Goal: Task Accomplishment & Management: Use online tool/utility

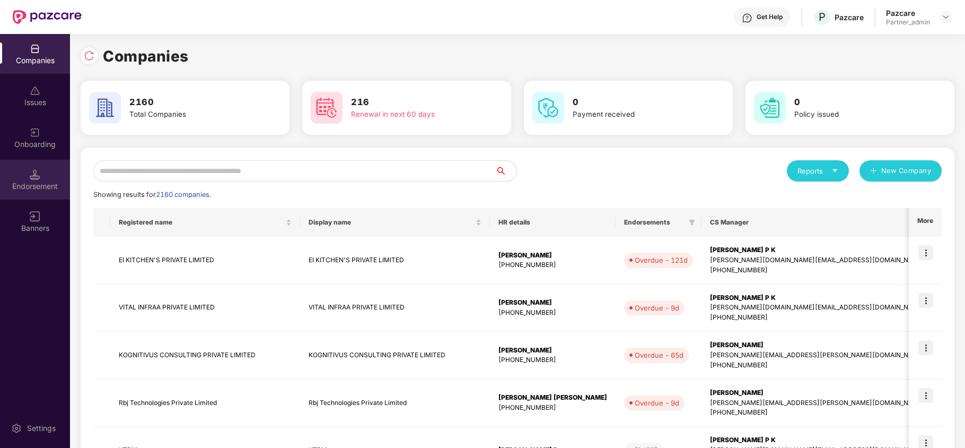
click at [18, 167] on div "Endorsement" at bounding box center [35, 180] width 70 height 40
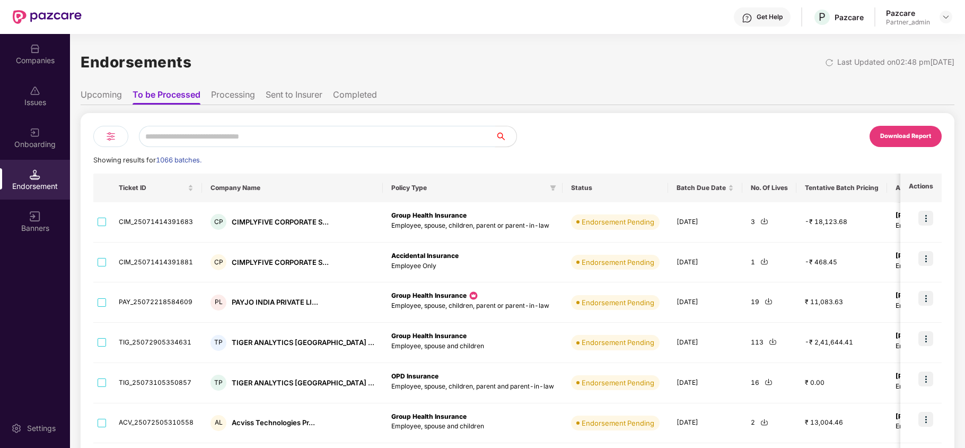
click at [209, 136] on input "text" at bounding box center [317, 136] width 356 height 21
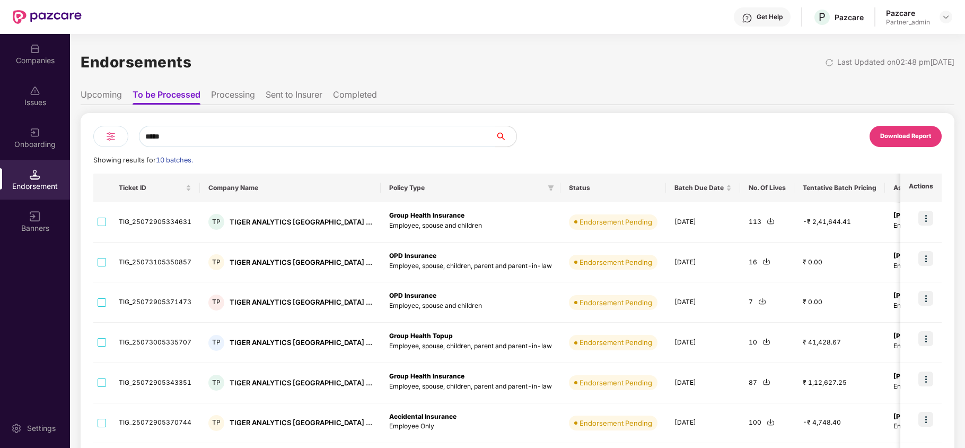
type input "*****"
click at [119, 136] on div at bounding box center [110, 136] width 35 height 21
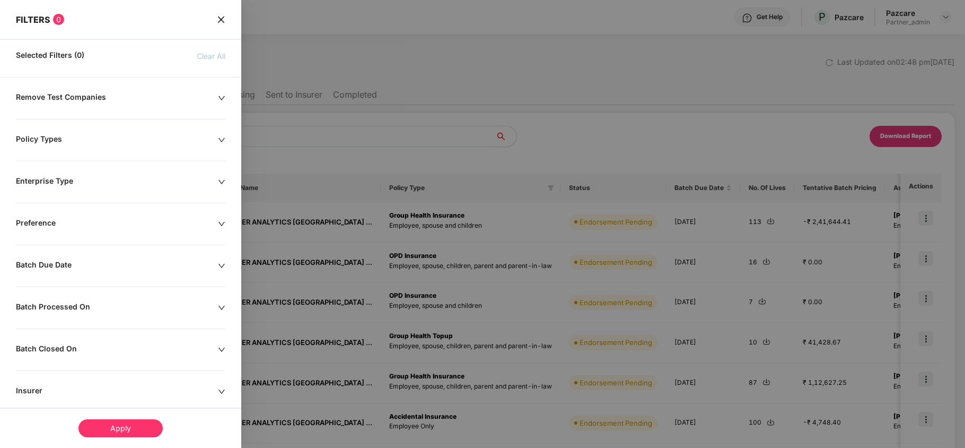
click at [49, 141] on div "Policy Types" at bounding box center [117, 140] width 202 height 12
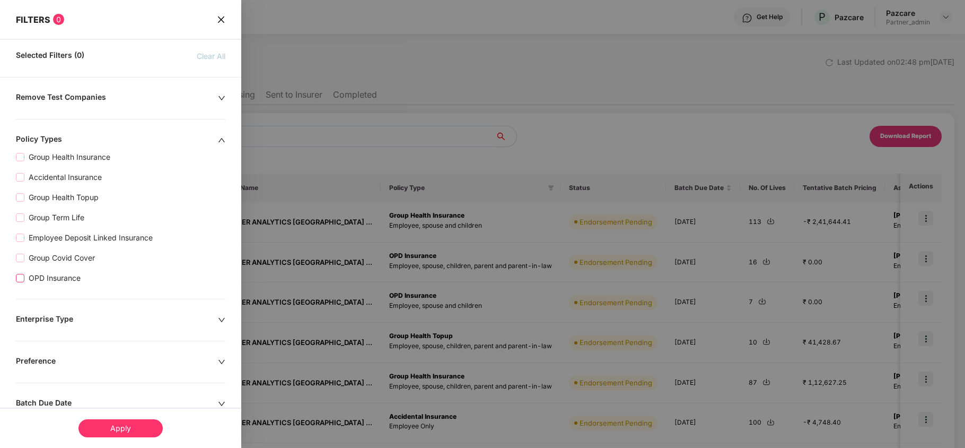
click at [53, 283] on span "OPD Insurance" at bounding box center [54, 278] width 60 height 12
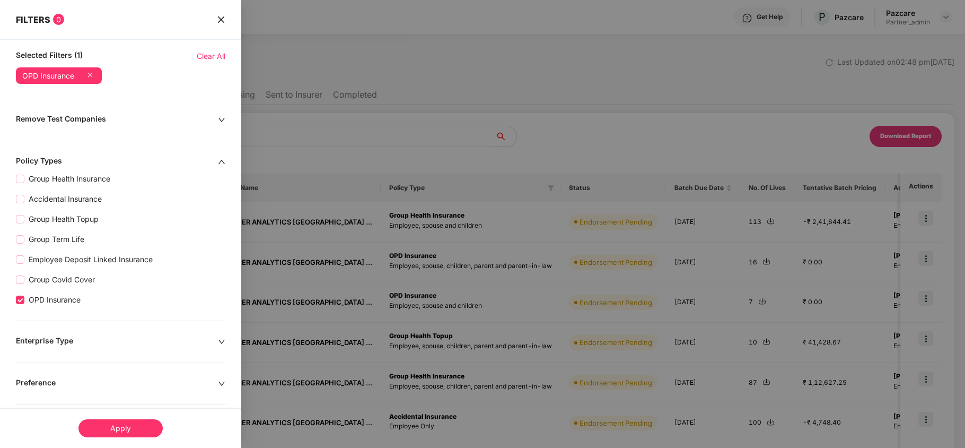
click at [125, 426] on div "Apply" at bounding box center [120, 428] width 84 height 18
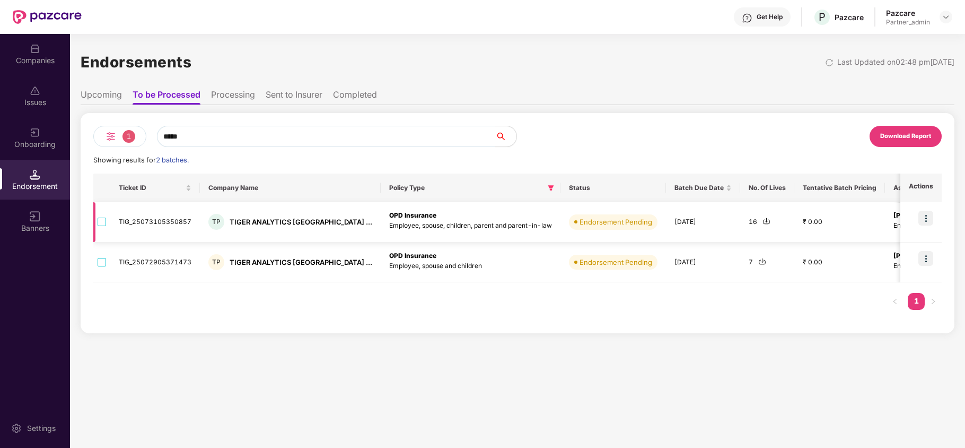
click at [763, 223] on img at bounding box center [767, 221] width 8 height 8
drag, startPoint x: 575, startPoint y: 369, endPoint x: 607, endPoint y: 365, distance: 32.6
click at [575, 369] on div "Endorsements Last Updated on 02:48 pm, 14 Aug 2025 Upcoming To be Processed Pro…" at bounding box center [517, 241] width 895 height 414
click at [758, 262] on img at bounding box center [762, 261] width 8 height 8
click at [34, 62] on div "Companies" at bounding box center [35, 60] width 70 height 11
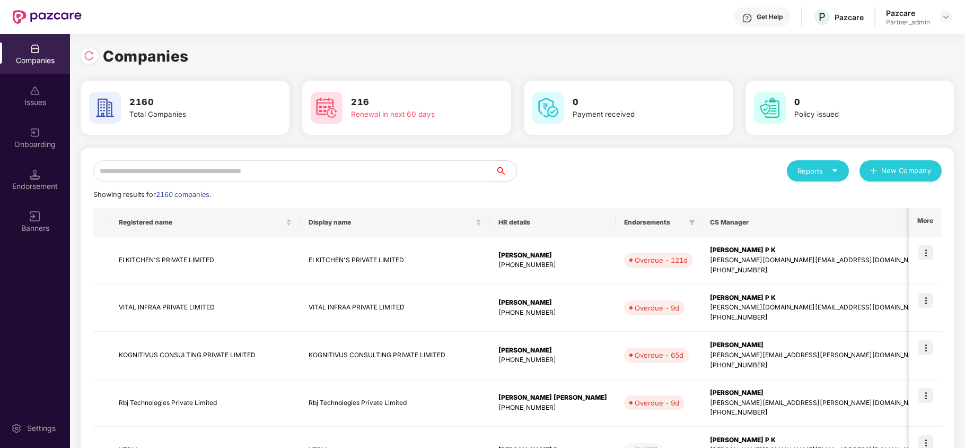
click at [228, 168] on input "text" at bounding box center [294, 170] width 402 height 21
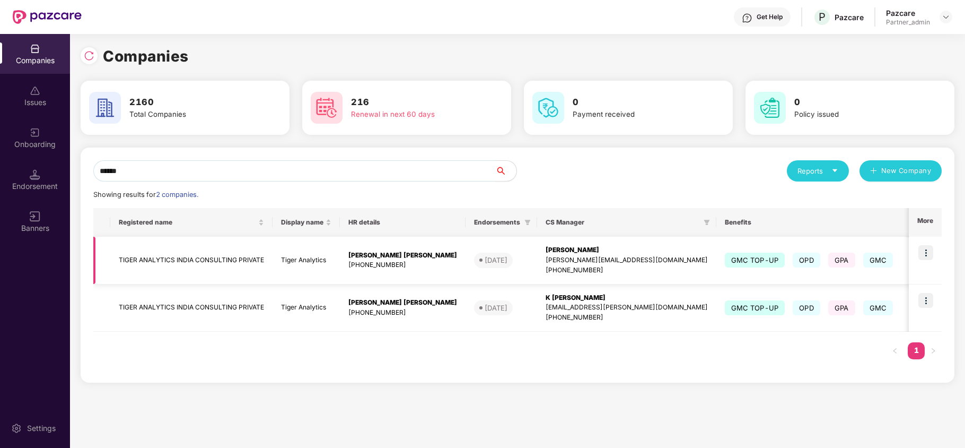
type input "*****"
click at [928, 252] on img at bounding box center [926, 252] width 15 height 15
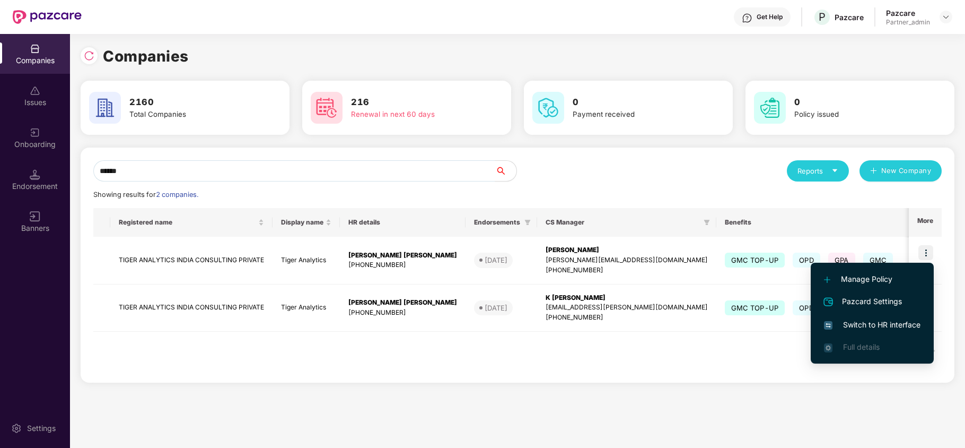
click at [882, 322] on span "Switch to HR interface" at bounding box center [872, 325] width 97 height 12
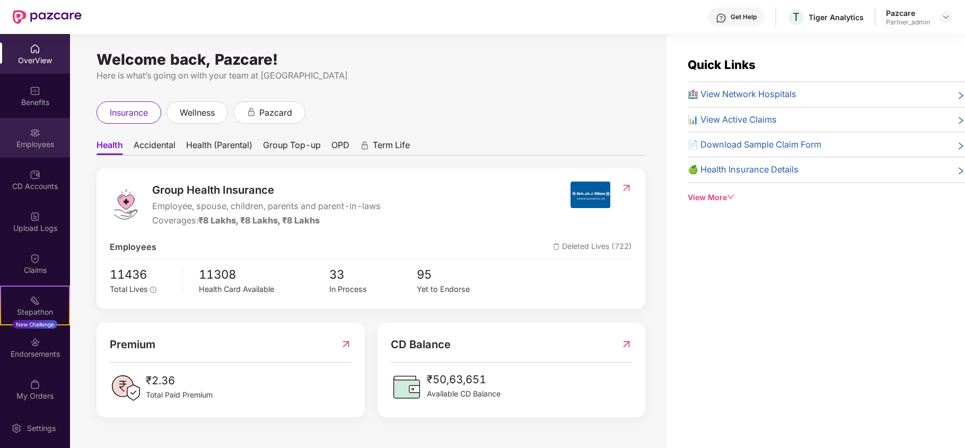
click at [34, 139] on div "Employees" at bounding box center [35, 144] width 70 height 11
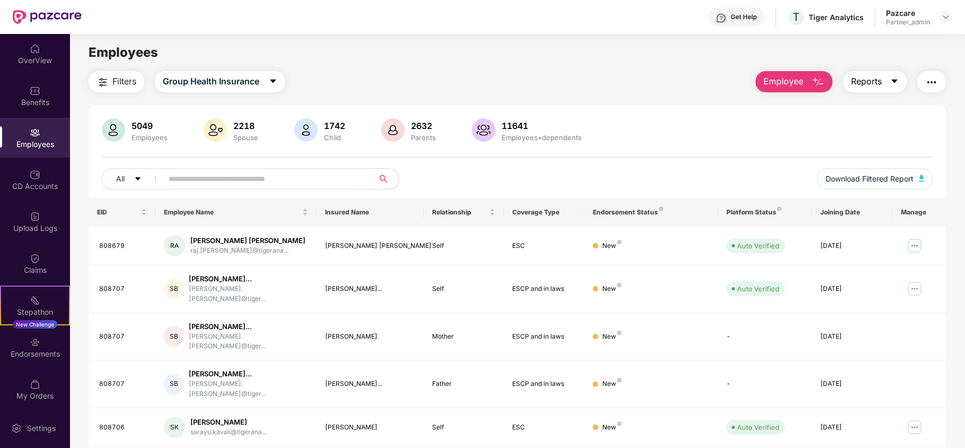
click at [885, 85] on button "Reports" at bounding box center [875, 81] width 64 height 21
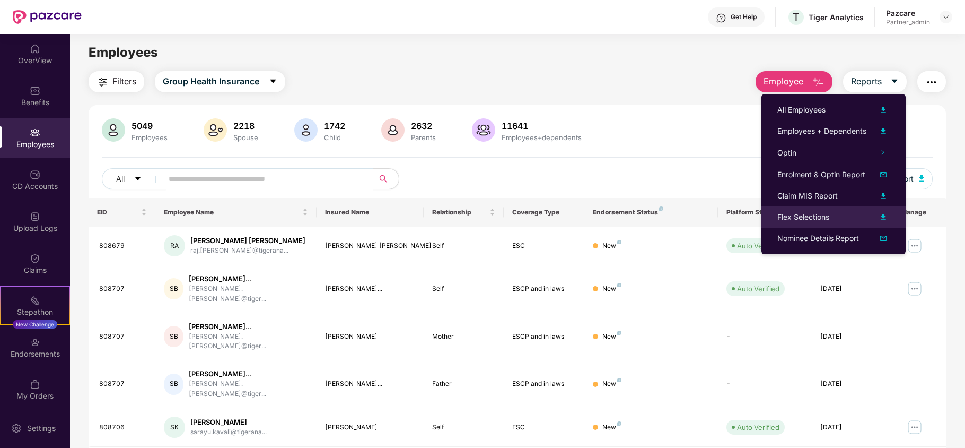
click at [836, 216] on div "Flex Selections" at bounding box center [833, 217] width 112 height 13
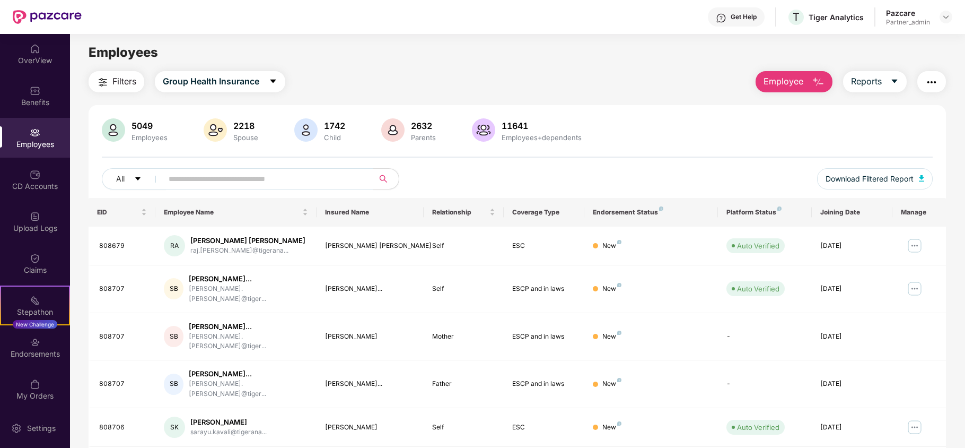
click at [505, 60] on div "Employees" at bounding box center [517, 52] width 895 height 20
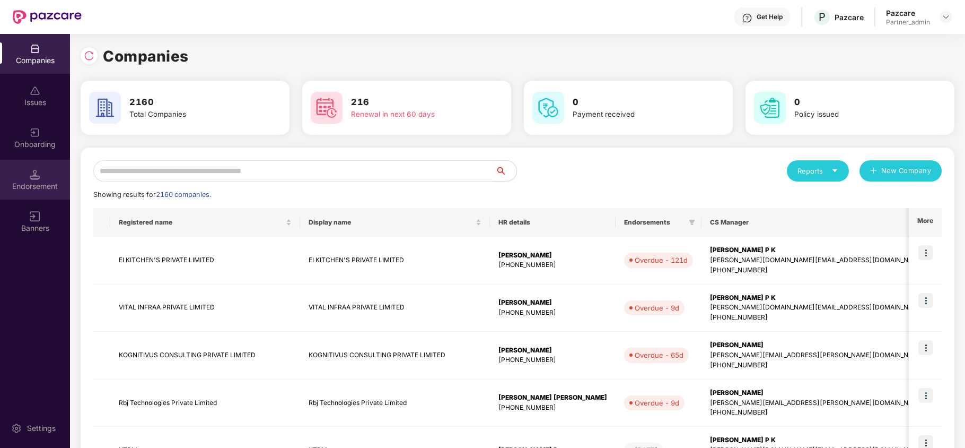
click at [45, 182] on div "Endorsement" at bounding box center [35, 186] width 70 height 11
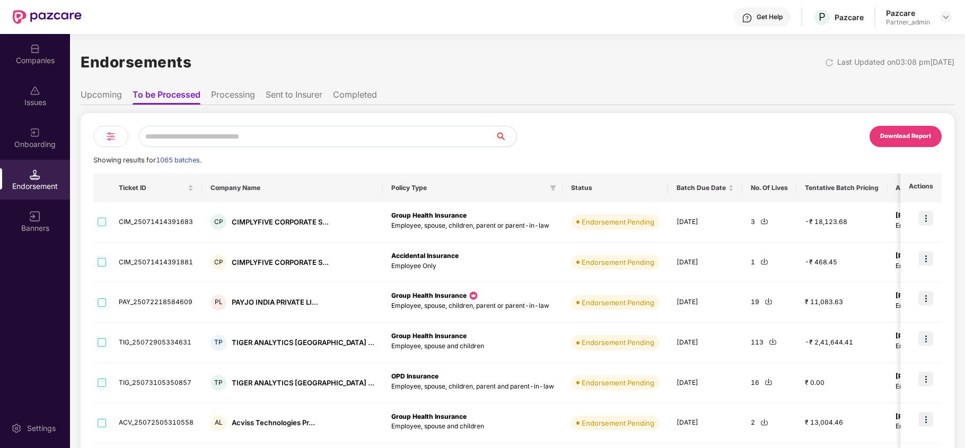
click at [222, 132] on input "text" at bounding box center [317, 136] width 356 height 21
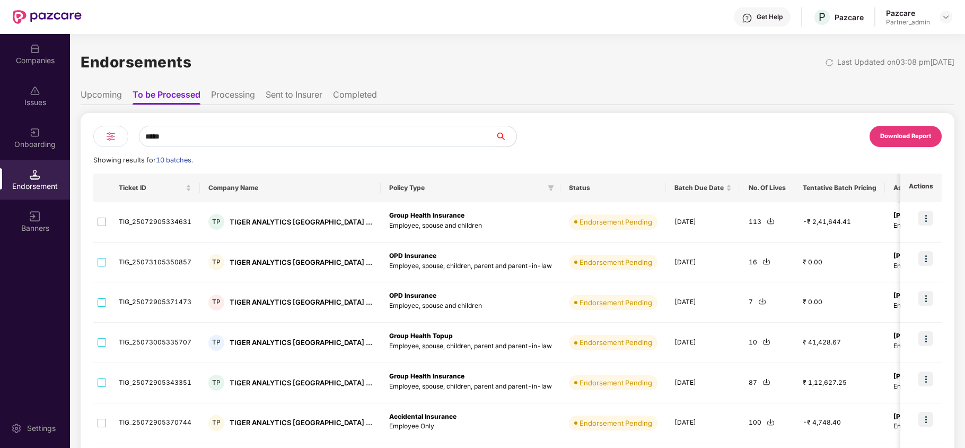
type input "*****"
click at [104, 132] on img at bounding box center [110, 136] width 13 height 13
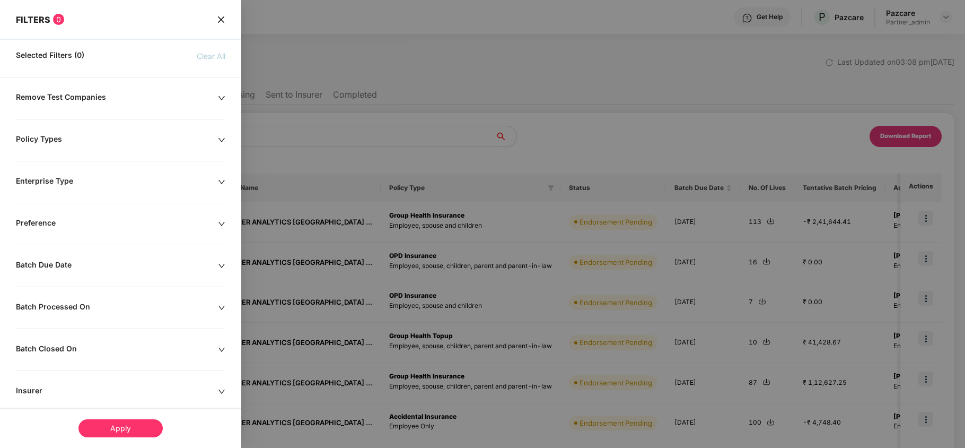
click at [51, 136] on div "Policy Types" at bounding box center [117, 140] width 202 height 12
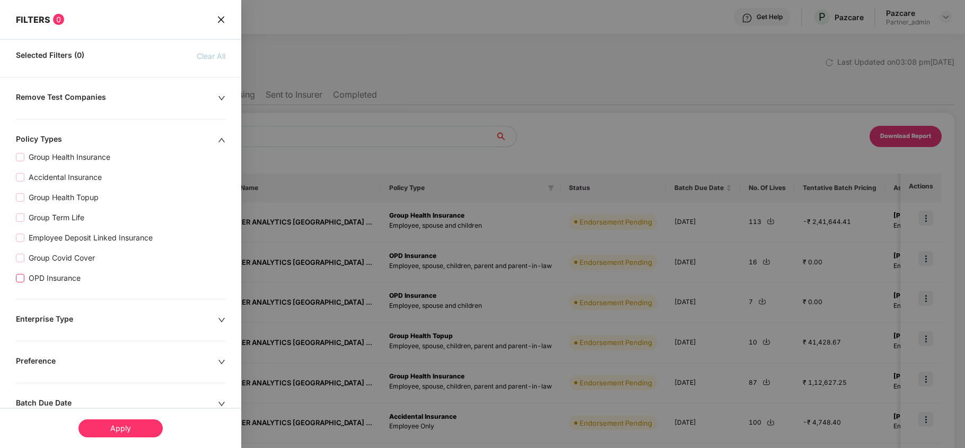
click at [47, 282] on span "OPD Insurance" at bounding box center [54, 278] width 60 height 12
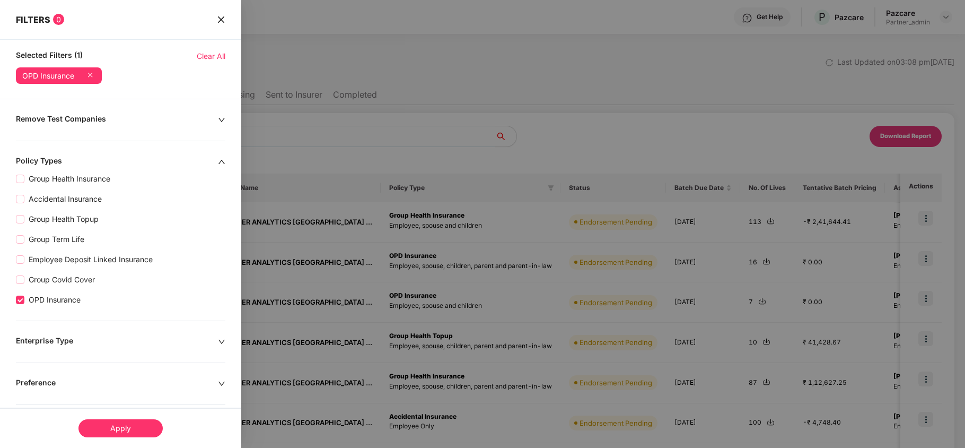
click at [124, 427] on div "Apply" at bounding box center [120, 428] width 84 height 18
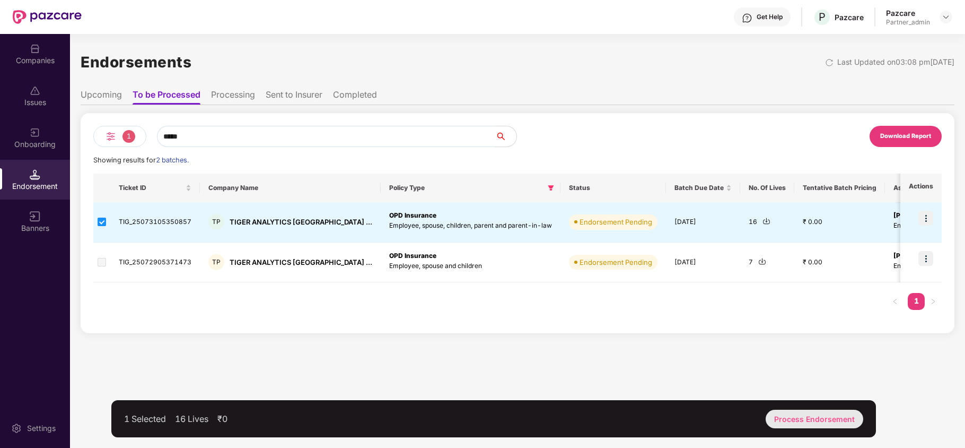
click at [821, 416] on div "Process Endorsement" at bounding box center [815, 418] width 98 height 19
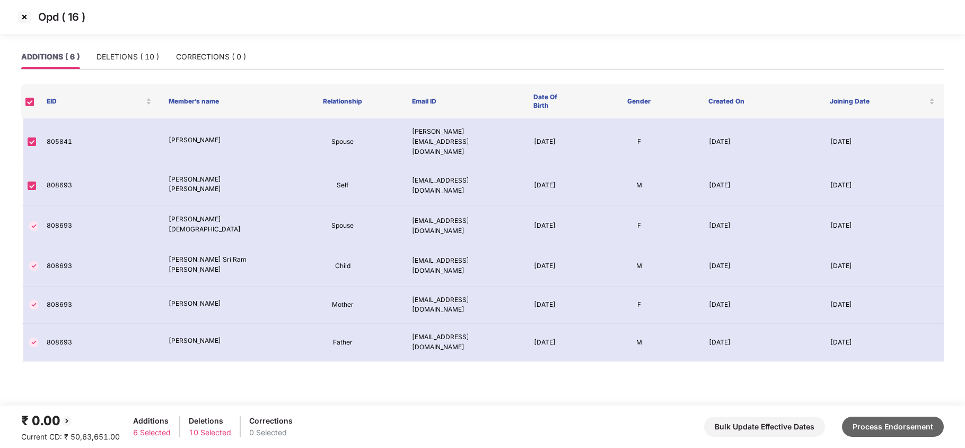
click at [885, 420] on button "Process Endorsement" at bounding box center [893, 426] width 102 height 20
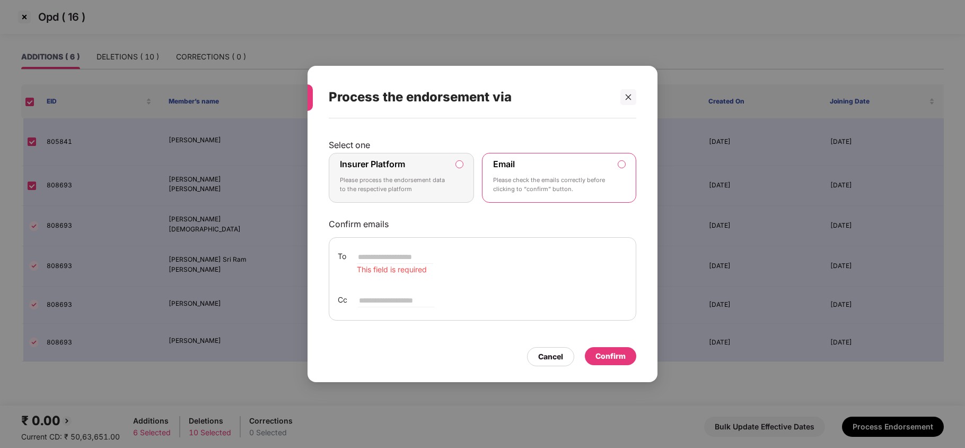
click at [397, 187] on p "Please process the endorsement data to the respective platform" at bounding box center [394, 185] width 108 height 19
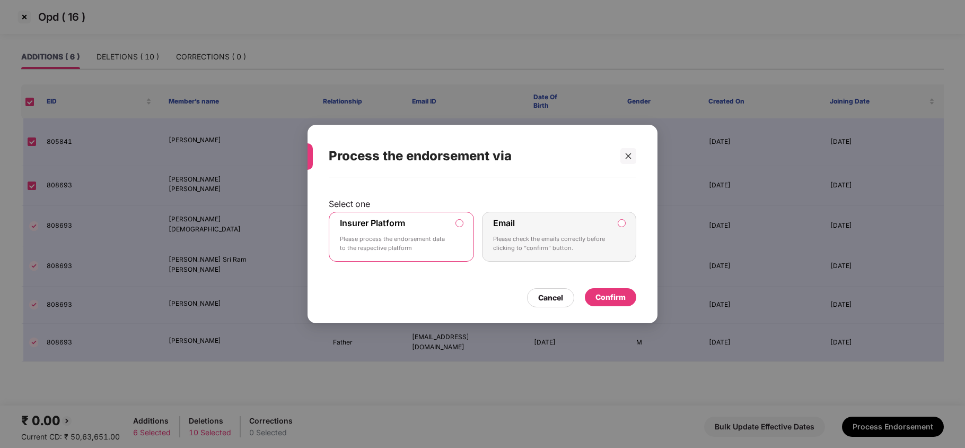
click at [622, 292] on div "Confirm" at bounding box center [611, 297] width 30 height 12
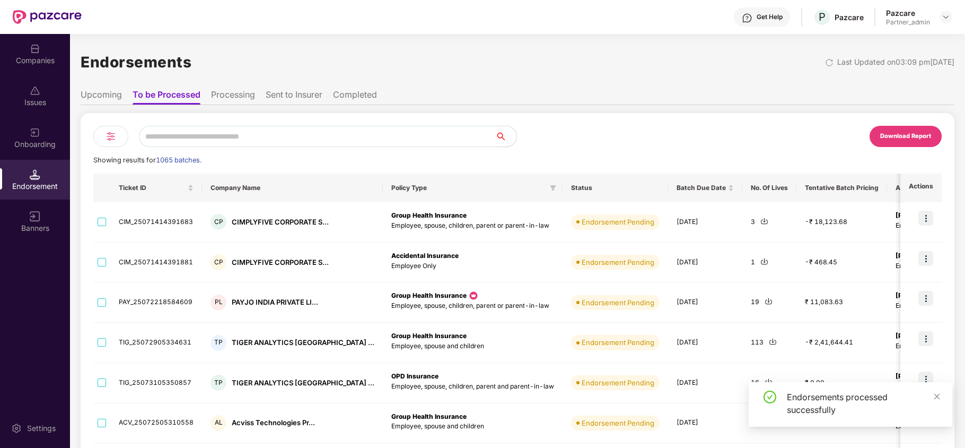
click at [202, 135] on input "text" at bounding box center [317, 136] width 356 height 21
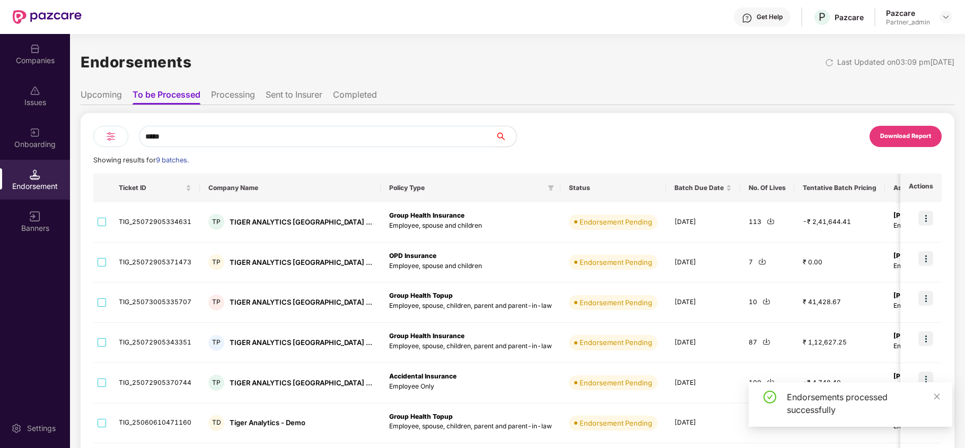
type input "*****"
click at [118, 139] on div at bounding box center [110, 136] width 35 height 21
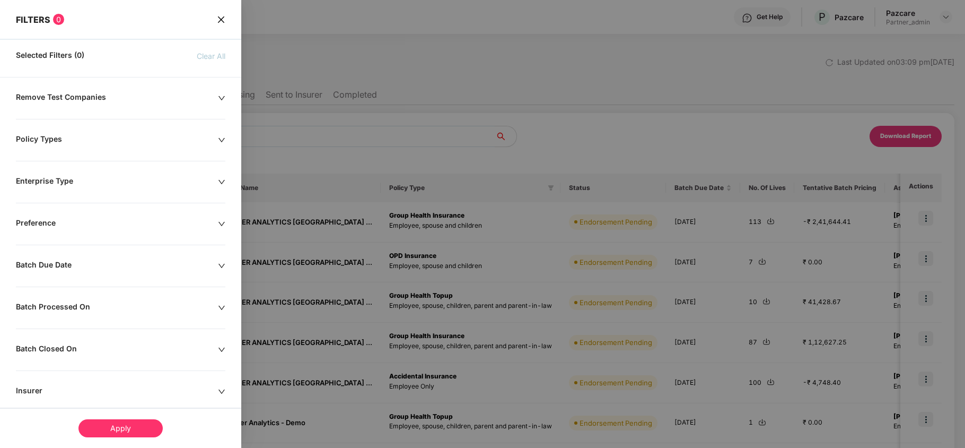
click at [49, 144] on div "Policy Types" at bounding box center [117, 140] width 202 height 12
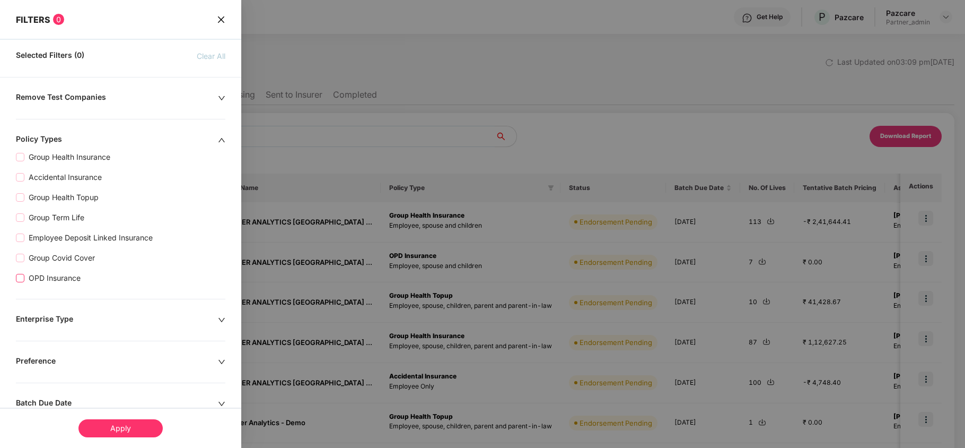
click at [56, 283] on span "OPD Insurance" at bounding box center [54, 278] width 60 height 12
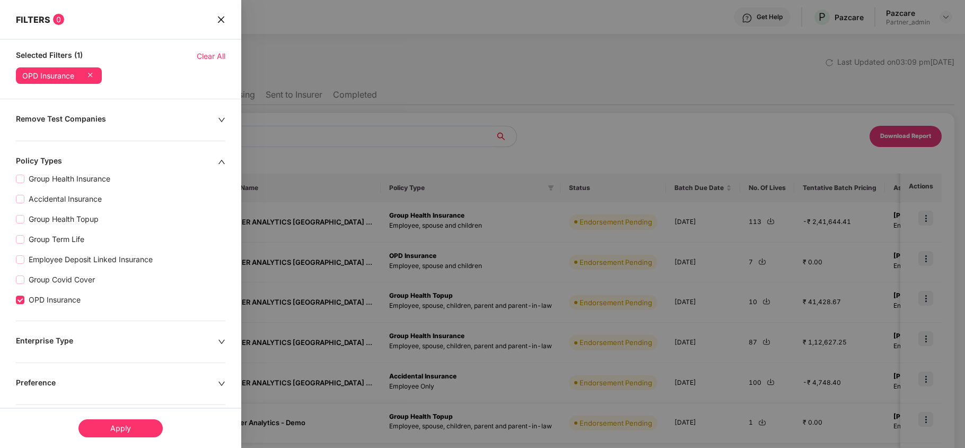
click at [98, 432] on div "Apply" at bounding box center [120, 428] width 84 height 18
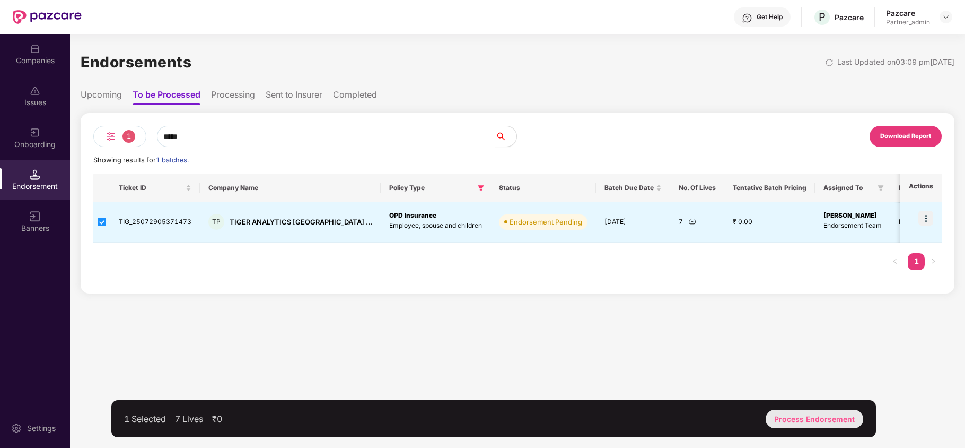
click at [811, 415] on div "Process Endorsement" at bounding box center [815, 418] width 98 height 19
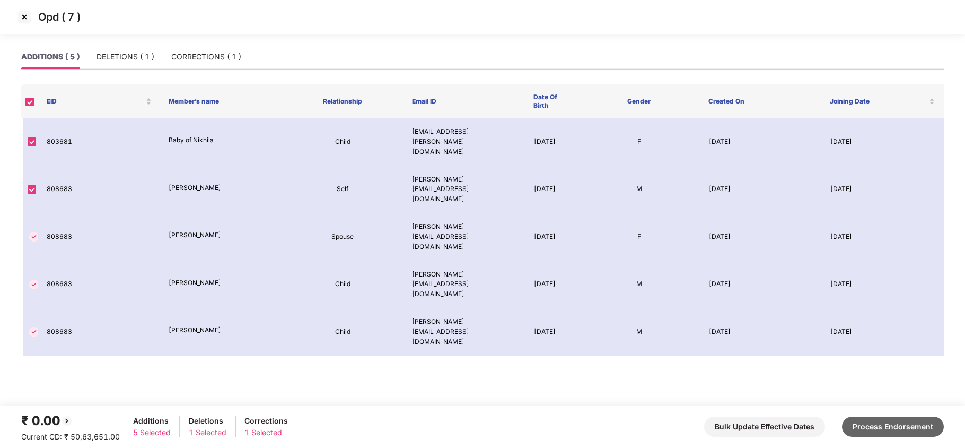
click at [892, 429] on button "Process Endorsement" at bounding box center [893, 426] width 102 height 20
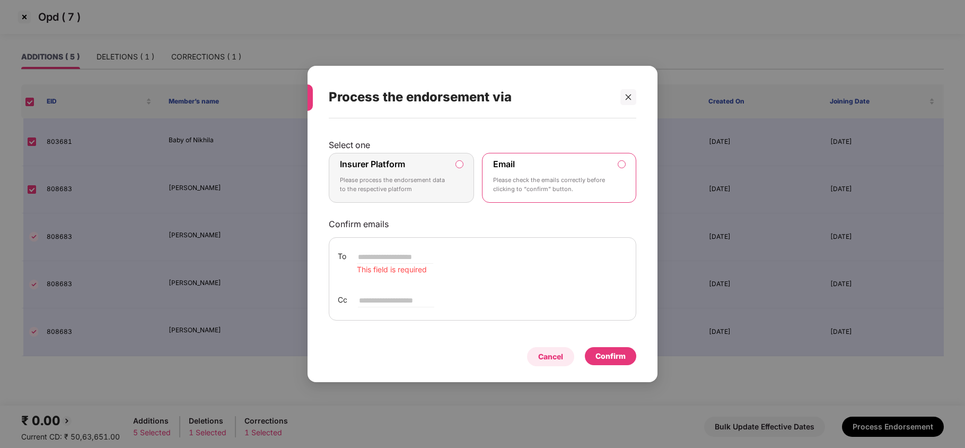
click at [561, 361] on div "Cancel" at bounding box center [550, 357] width 25 height 12
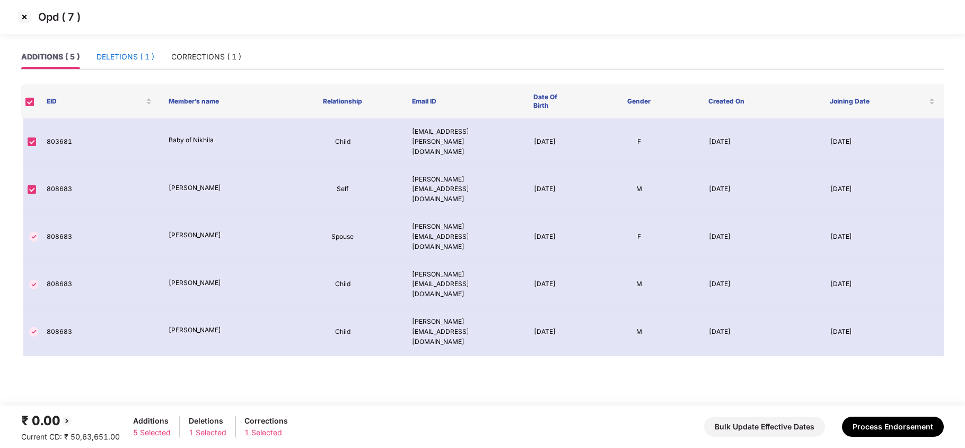
click at [124, 60] on div "DELETIONS ( 1 )" at bounding box center [126, 57] width 58 height 12
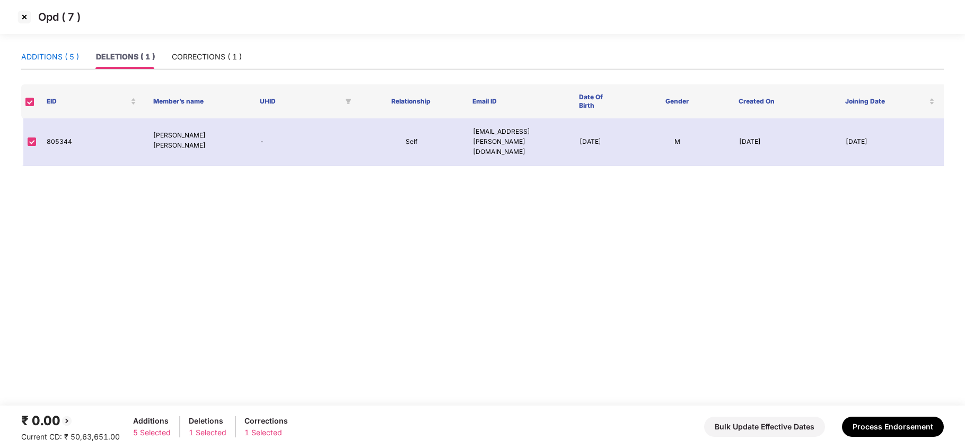
click at [39, 56] on div "ADDITIONS ( 5 )" at bounding box center [50, 57] width 58 height 12
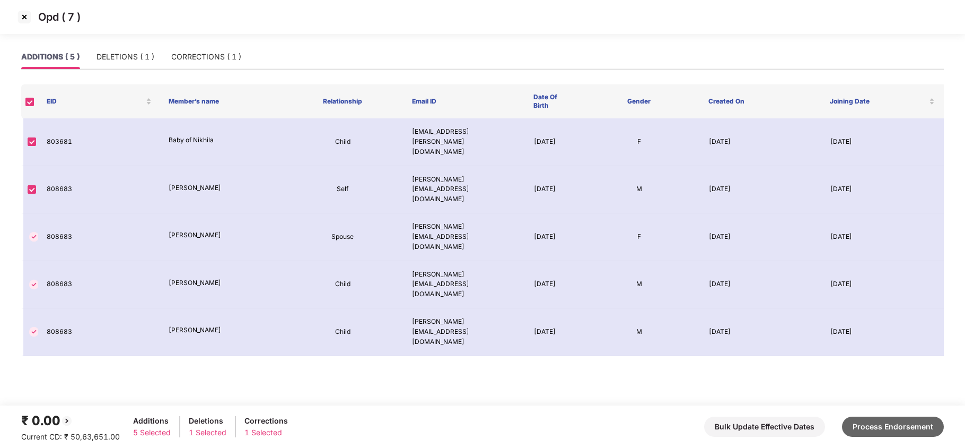
click at [916, 436] on button "Process Endorsement" at bounding box center [893, 426] width 102 height 20
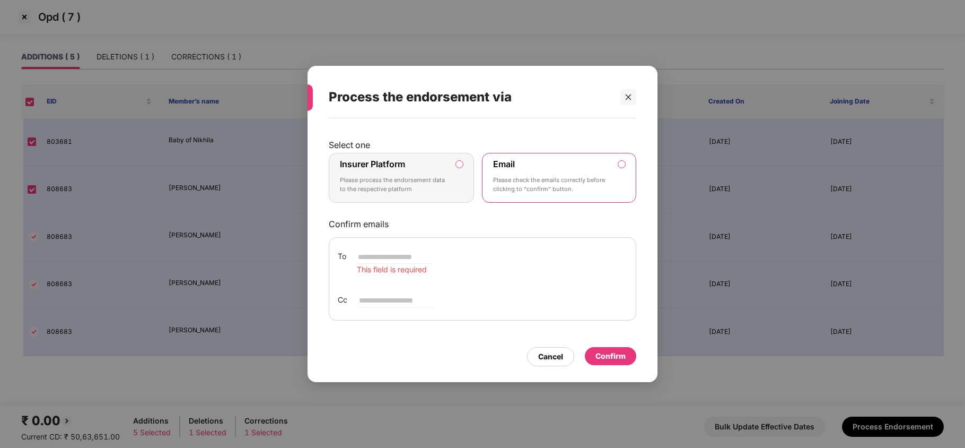
click at [405, 167] on label "Insurer Platform" at bounding box center [372, 164] width 65 height 11
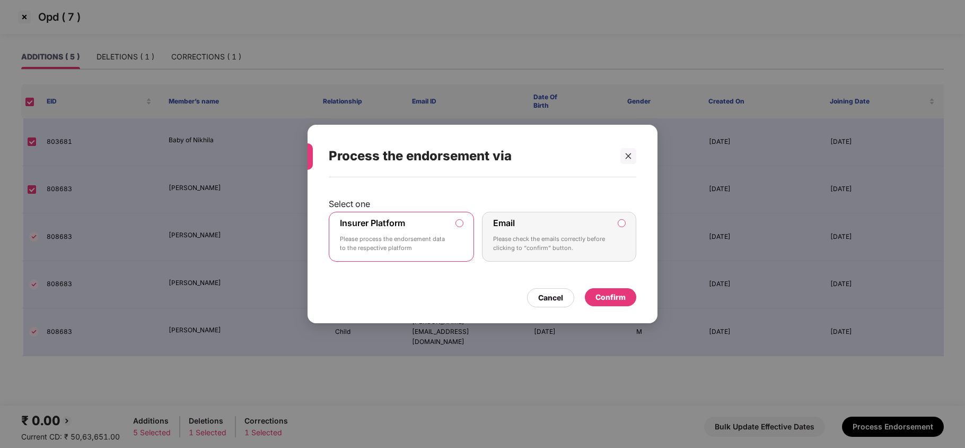
click at [605, 288] on div "Confirm" at bounding box center [610, 297] width 51 height 18
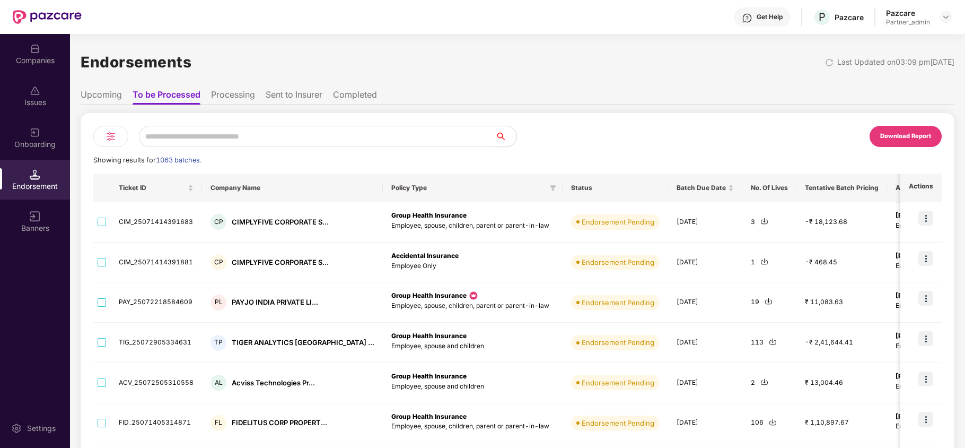
click at [238, 137] on input "text" at bounding box center [317, 136] width 356 height 21
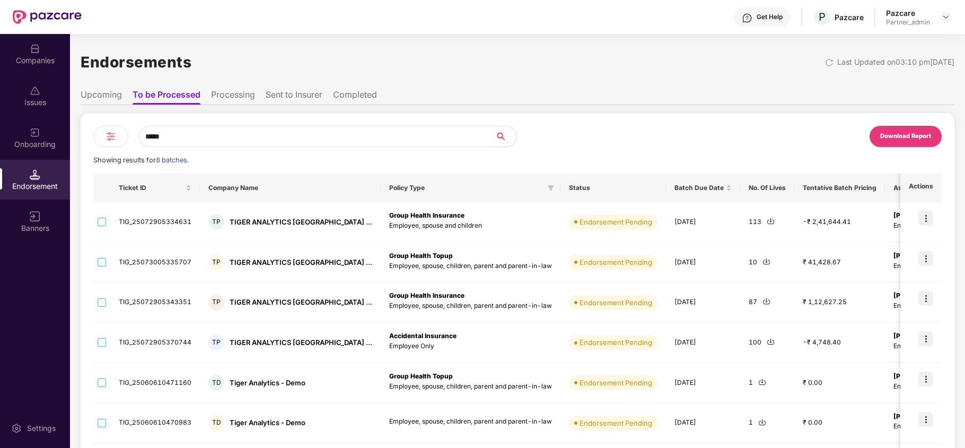
type input "*****"
click at [104, 137] on img at bounding box center [110, 136] width 13 height 13
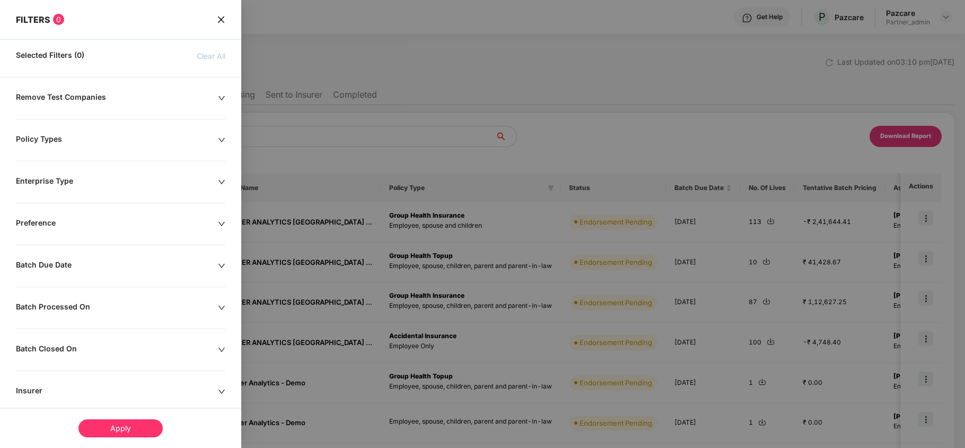
click at [47, 136] on div "Policy Types" at bounding box center [117, 140] width 202 height 12
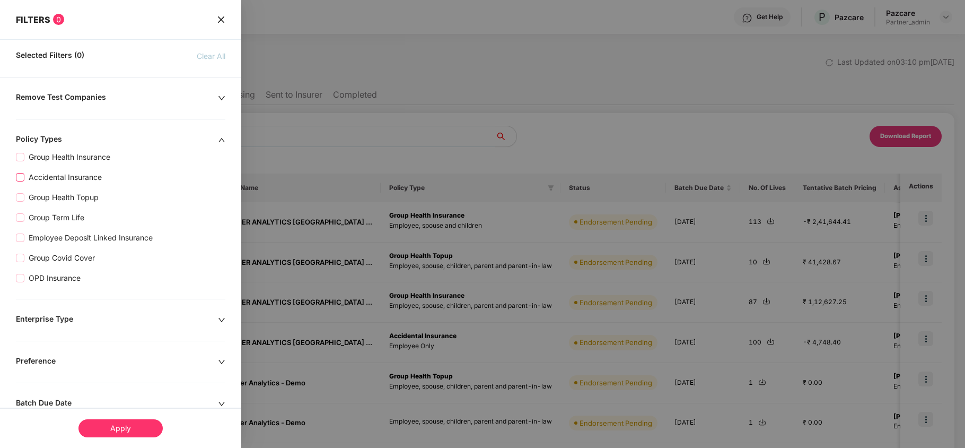
click at [56, 177] on span "Accidental Insurance" at bounding box center [65, 177] width 82 height 12
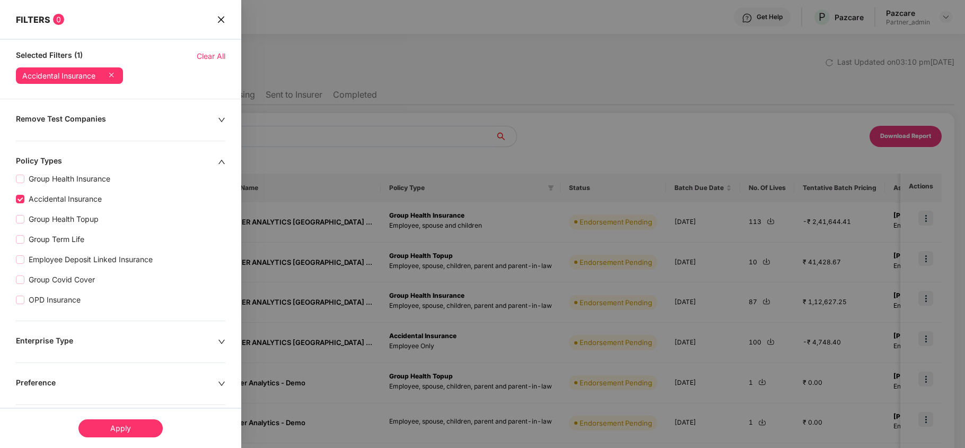
click at [115, 426] on div "Apply" at bounding box center [120, 428] width 84 height 18
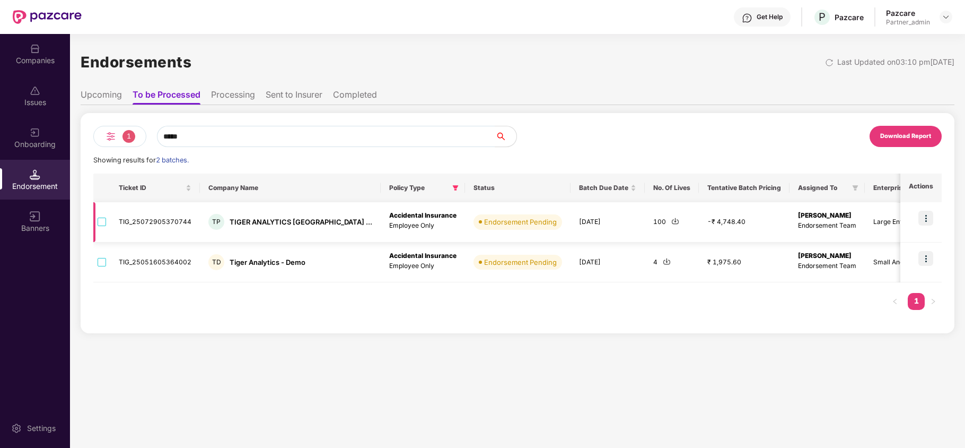
click at [671, 222] on img at bounding box center [675, 221] width 8 height 8
click at [663, 262] on img at bounding box center [667, 261] width 8 height 8
drag, startPoint x: 308, startPoint y: 264, endPoint x: 228, endPoint y: 272, distance: 81.0
click at [228, 272] on td "TD Tiger Analytics - Demo" at bounding box center [290, 262] width 181 height 40
copy div "Tiger Analytics - Demo"
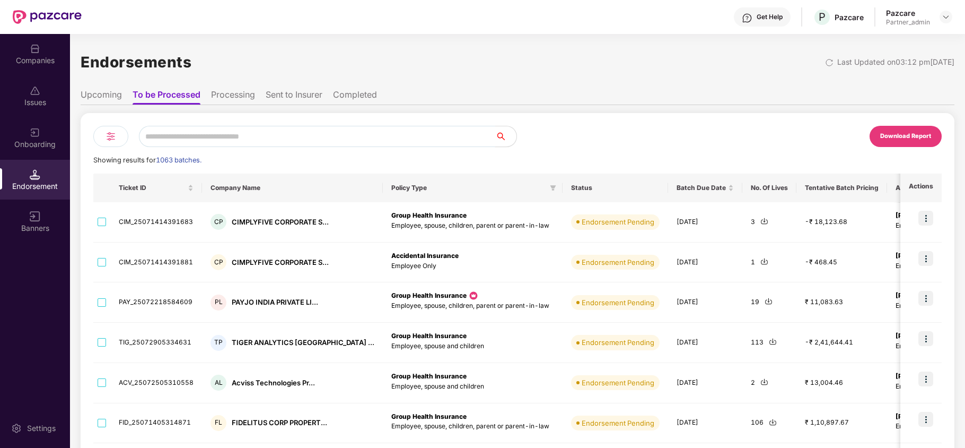
click at [290, 137] on input "text" at bounding box center [317, 136] width 356 height 21
paste input "**********"
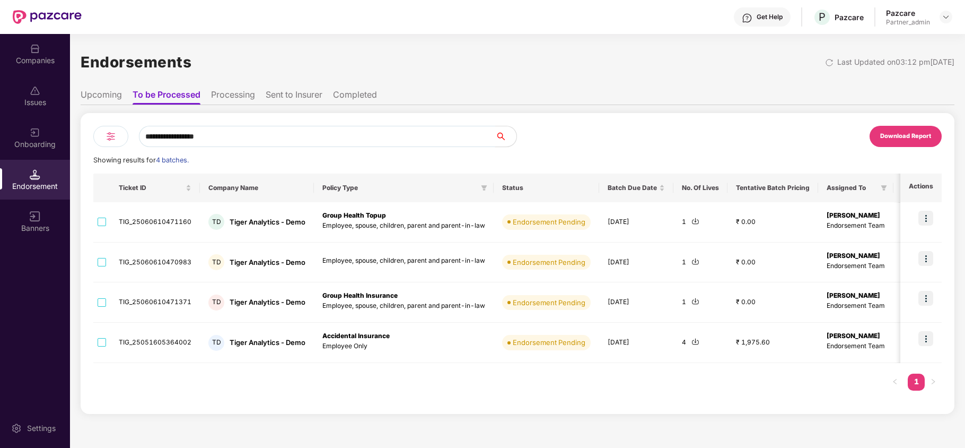
type input "**********"
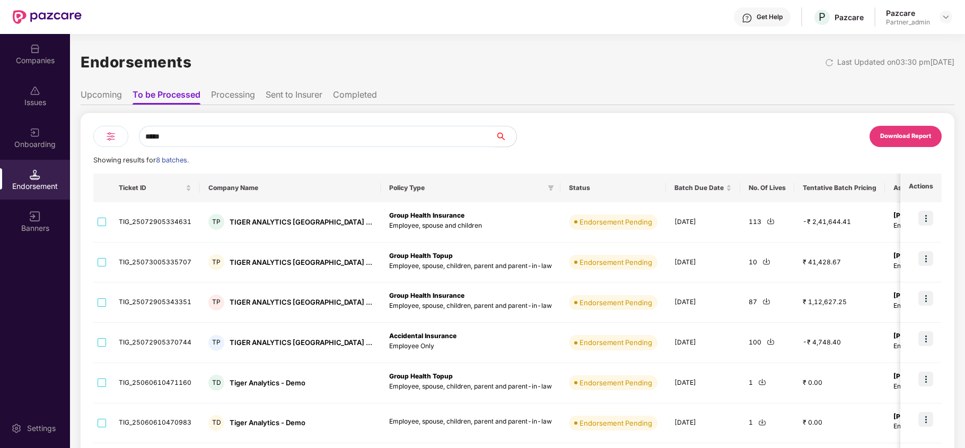
type input "*****"
click at [108, 132] on img at bounding box center [110, 136] width 13 height 13
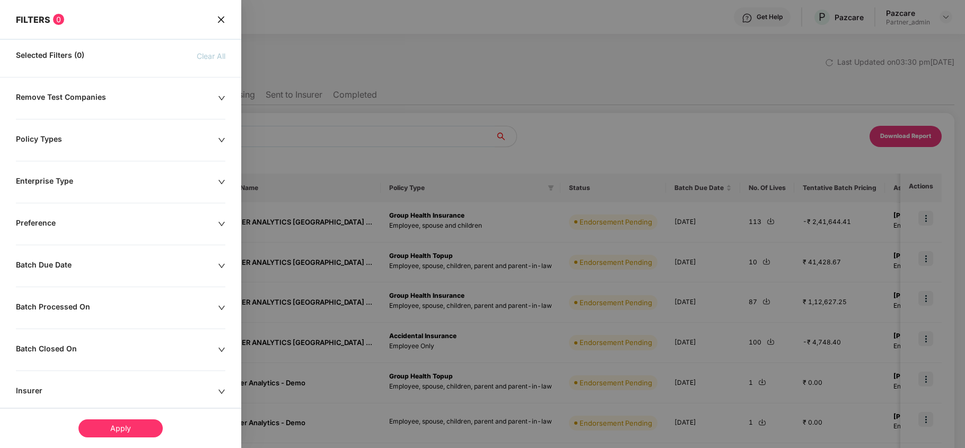
click at [45, 148] on div "Remove Test Companies Policy Types Enterprise Type Preference Batch Due Date Ba…" at bounding box center [120, 343] width 241 height 503
click at [49, 136] on div "Policy Types" at bounding box center [117, 140] width 202 height 12
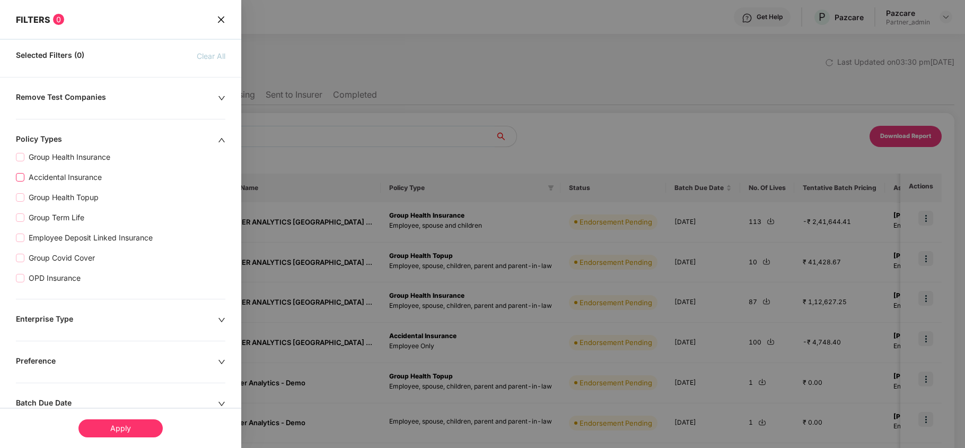
click at [65, 181] on span "Accidental Insurance" at bounding box center [65, 177] width 82 height 12
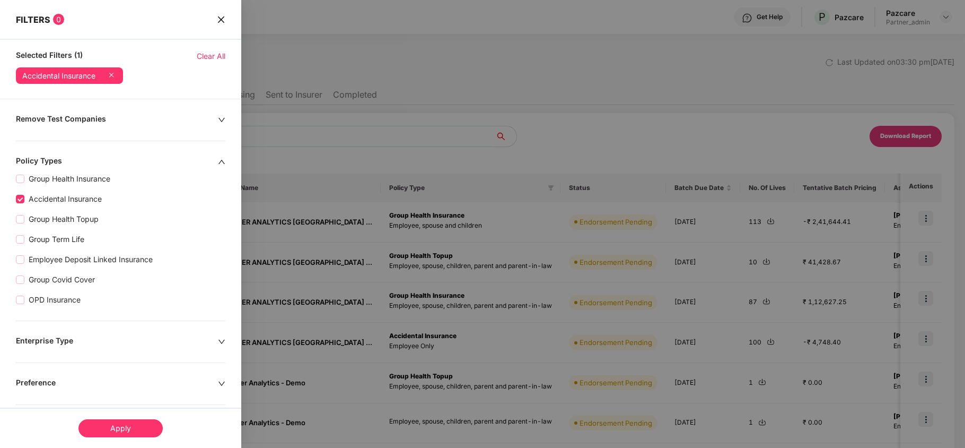
click at [139, 420] on div "Apply" at bounding box center [120, 428] width 84 height 18
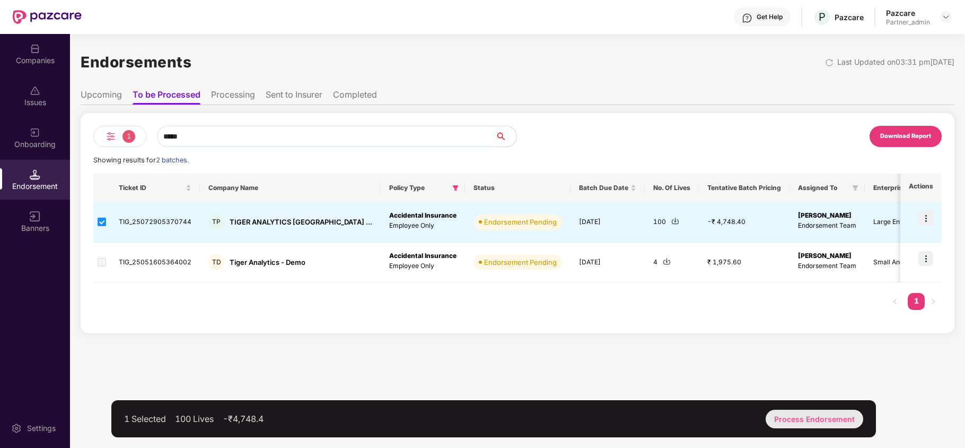
click at [792, 415] on div "Process Endorsement" at bounding box center [815, 418] width 98 height 19
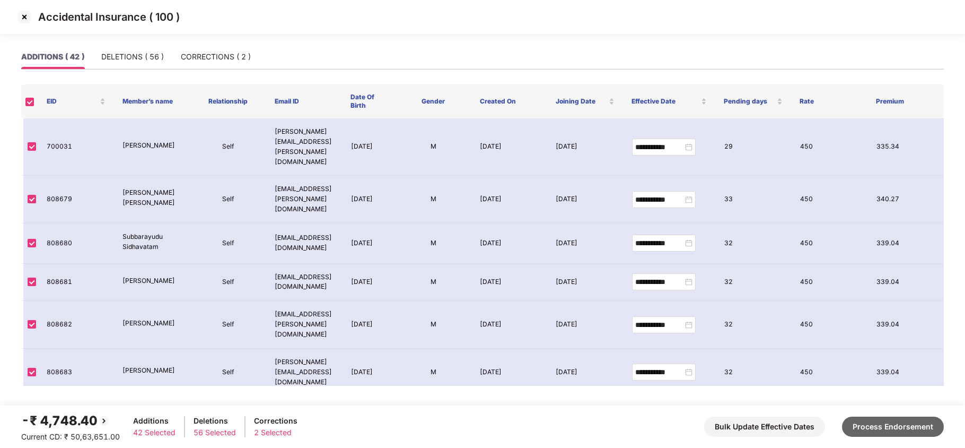
click at [895, 425] on button "Process Endorsement" at bounding box center [893, 426] width 102 height 20
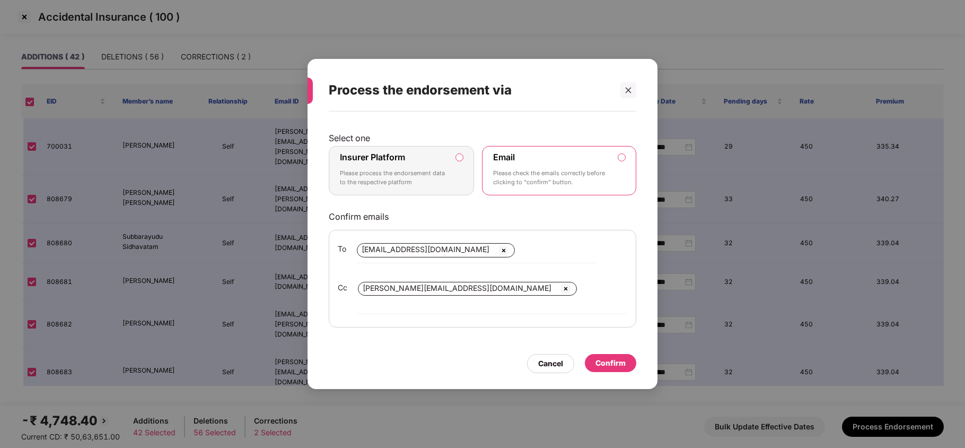
click at [438, 176] on p "Please process the endorsement data to the respective platform" at bounding box center [394, 178] width 108 height 19
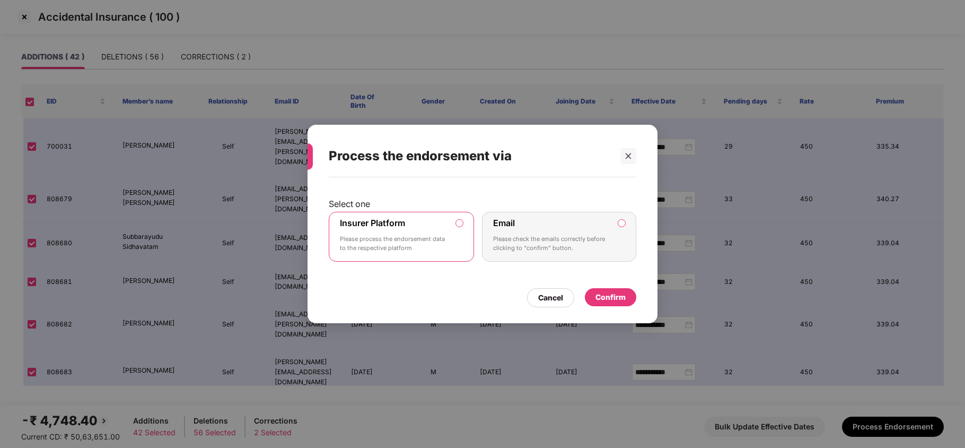
click at [604, 299] on div "Confirm" at bounding box center [611, 297] width 30 height 12
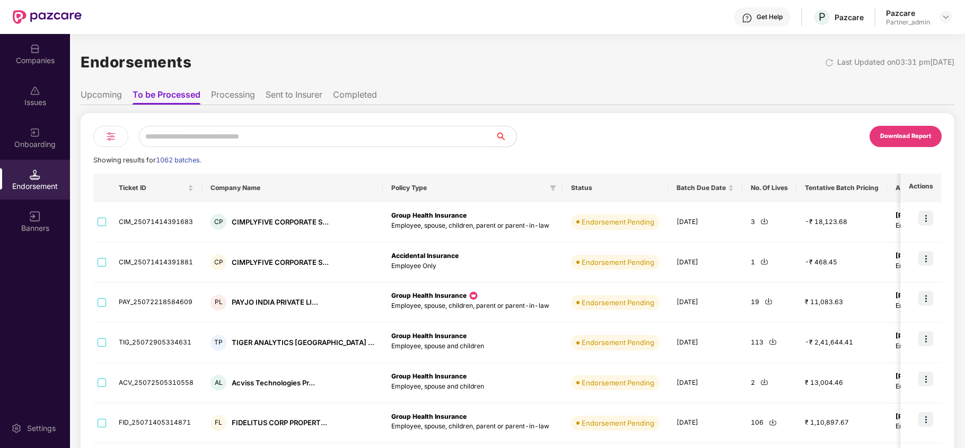
click at [274, 130] on input "text" at bounding box center [317, 136] width 356 height 21
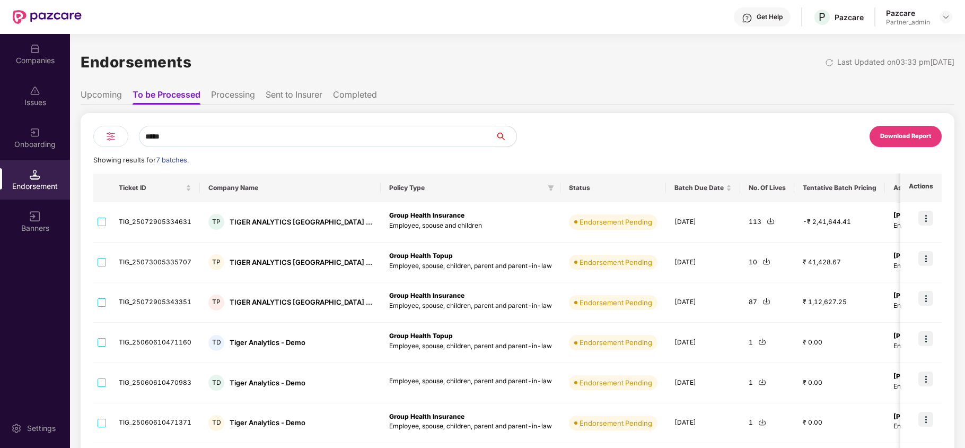
type input "*****"
click at [102, 134] on div at bounding box center [110, 136] width 35 height 21
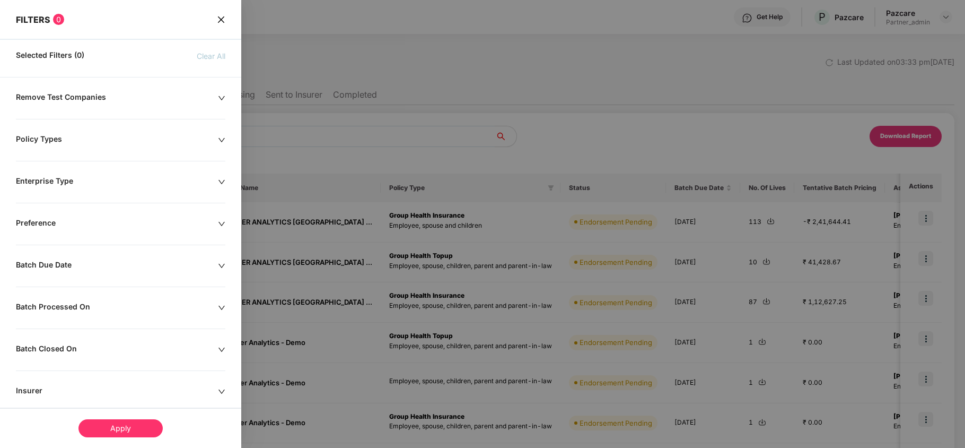
click at [55, 141] on div "Policy Types" at bounding box center [117, 140] width 202 height 12
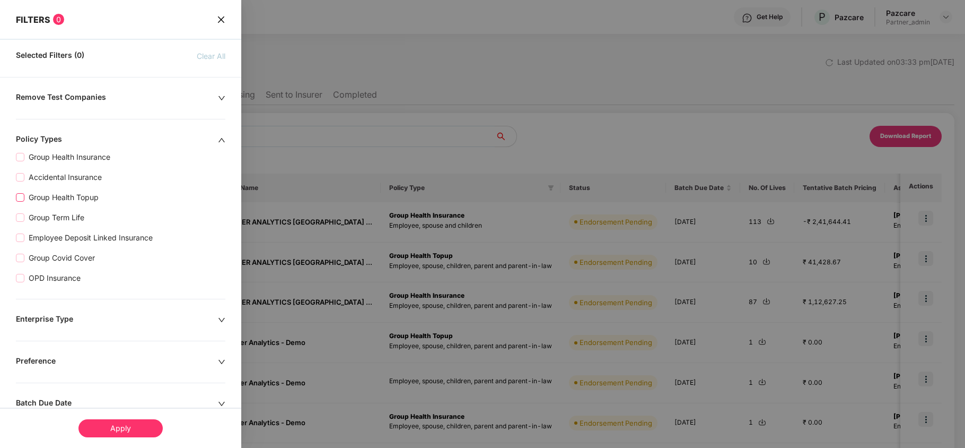
click at [74, 200] on span "Group Health Topup" at bounding box center [63, 197] width 78 height 12
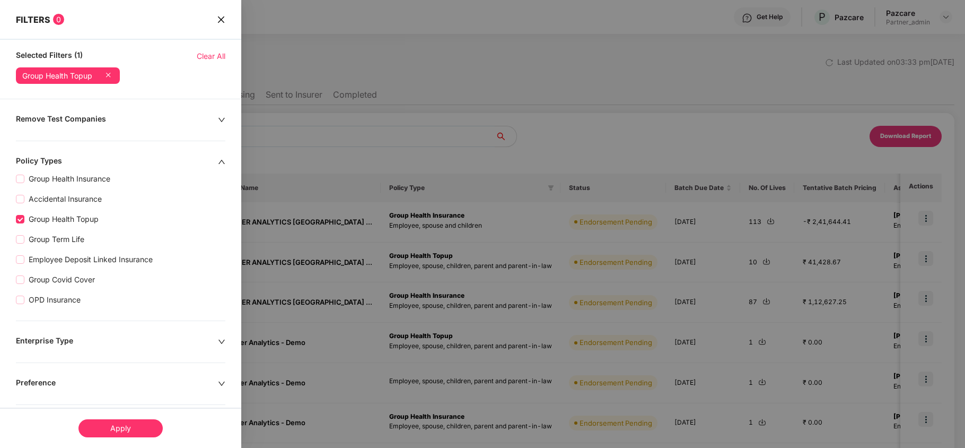
click at [132, 427] on div "Apply" at bounding box center [120, 428] width 84 height 18
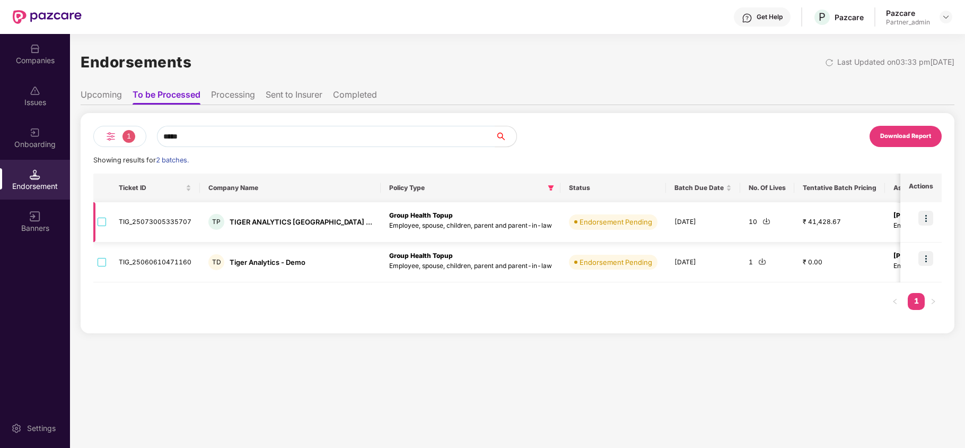
click at [763, 221] on img at bounding box center [767, 221] width 8 height 8
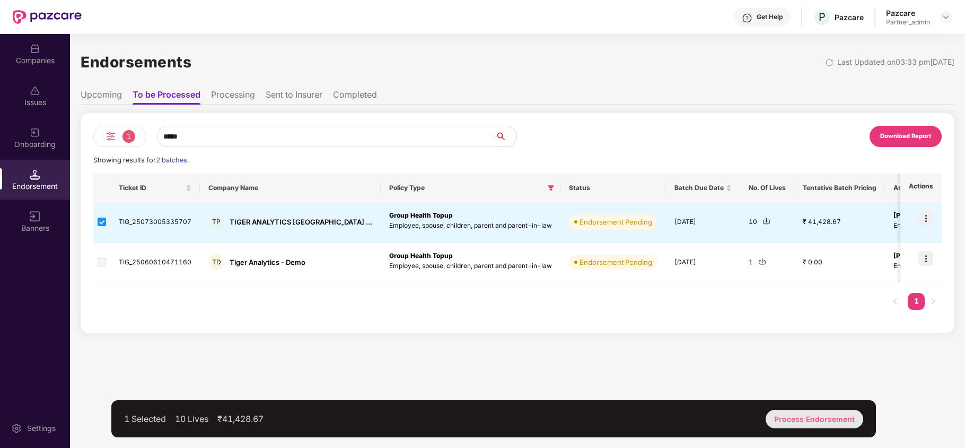
click at [821, 418] on div "Process Endorsement" at bounding box center [815, 418] width 98 height 19
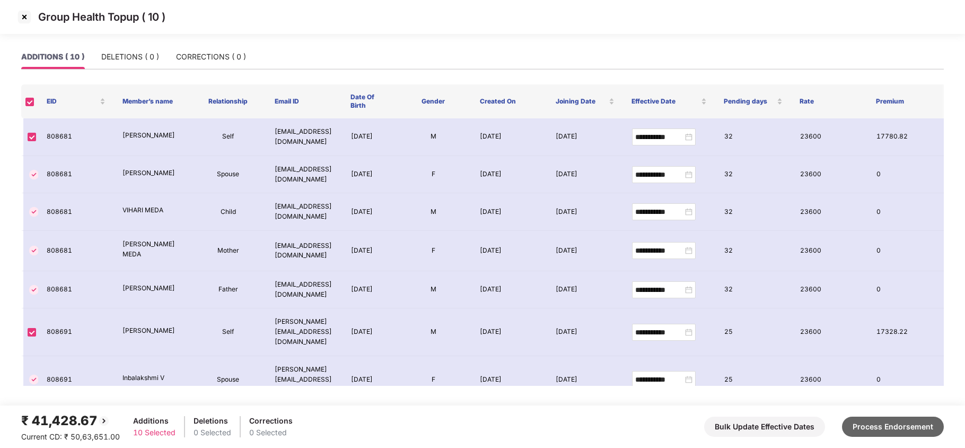
click at [896, 431] on button "Process Endorsement" at bounding box center [893, 426] width 102 height 20
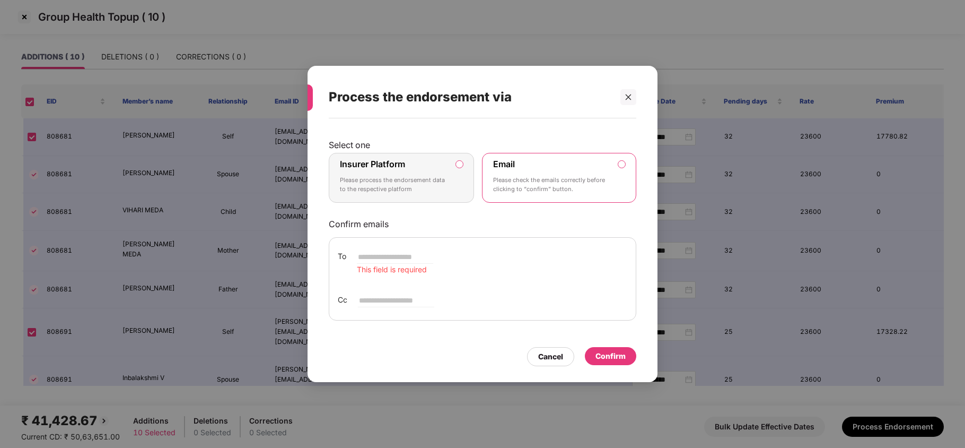
click at [440, 171] on div "Insurer Platform Please process the endorsement data to the respective platform" at bounding box center [394, 178] width 108 height 38
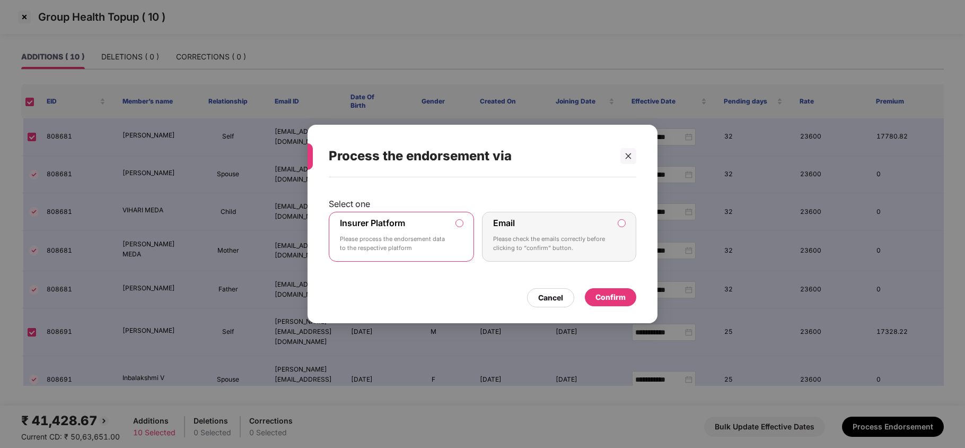
click at [601, 293] on div "Confirm" at bounding box center [611, 297] width 30 height 12
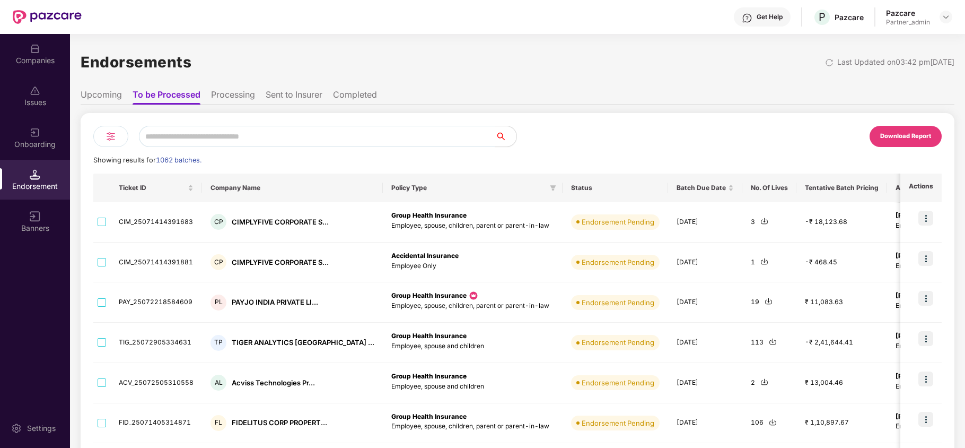
click at [349, 136] on input "text" at bounding box center [317, 136] width 356 height 21
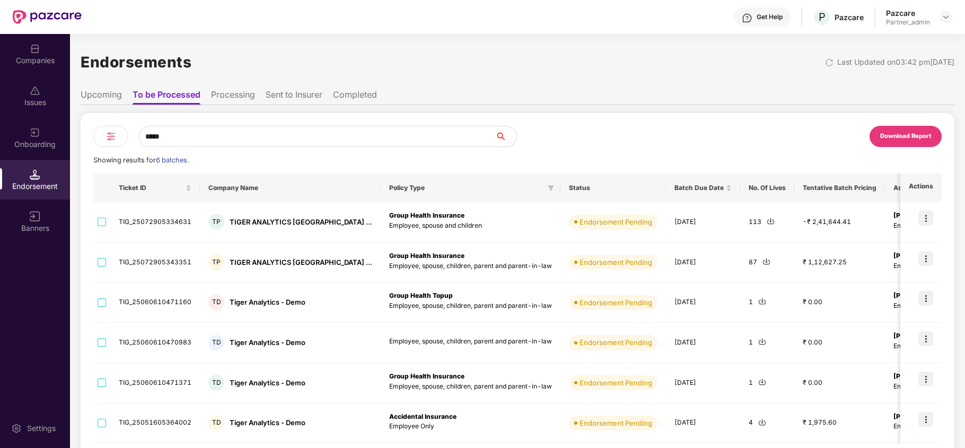
type input "*****"
click at [109, 136] on img at bounding box center [110, 136] width 13 height 13
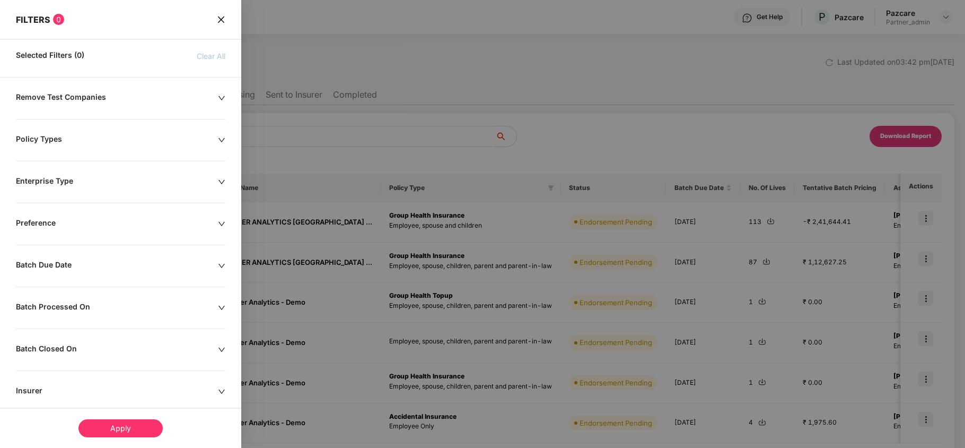
click at [49, 139] on div "Policy Types" at bounding box center [117, 140] width 202 height 12
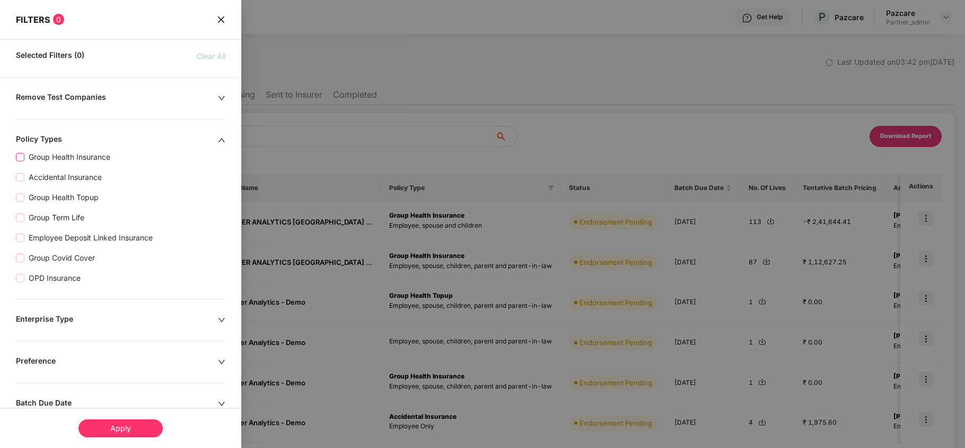
click at [85, 160] on span "Group Health Insurance" at bounding box center [69, 157] width 90 height 12
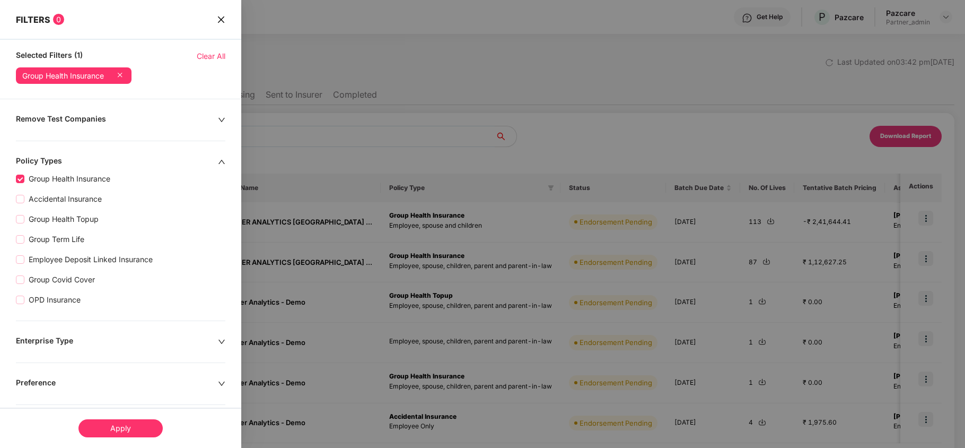
click at [133, 427] on div "Apply" at bounding box center [120, 428] width 84 height 18
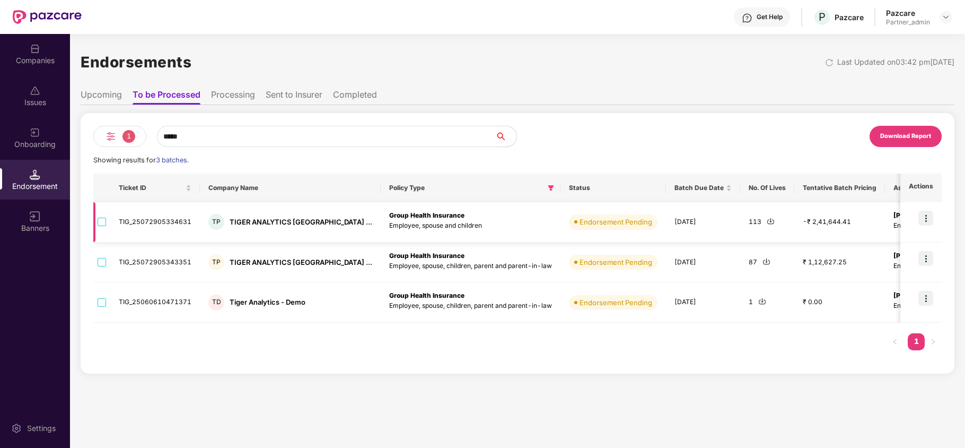
click at [767, 221] on img at bounding box center [771, 221] width 8 height 8
click at [763, 261] on img at bounding box center [767, 261] width 8 height 8
click at [767, 217] on img at bounding box center [771, 221] width 8 height 8
click at [763, 261] on img at bounding box center [767, 261] width 8 height 8
